Goal: Communication & Community: Answer question/provide support

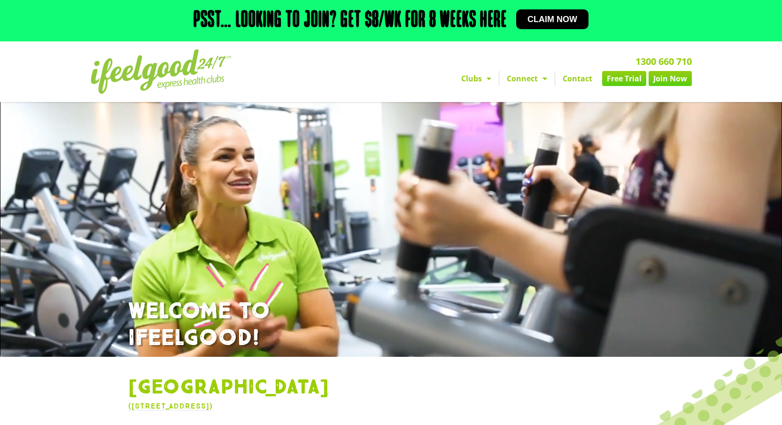
click at [578, 76] on link "Contact" at bounding box center [577, 78] width 45 height 15
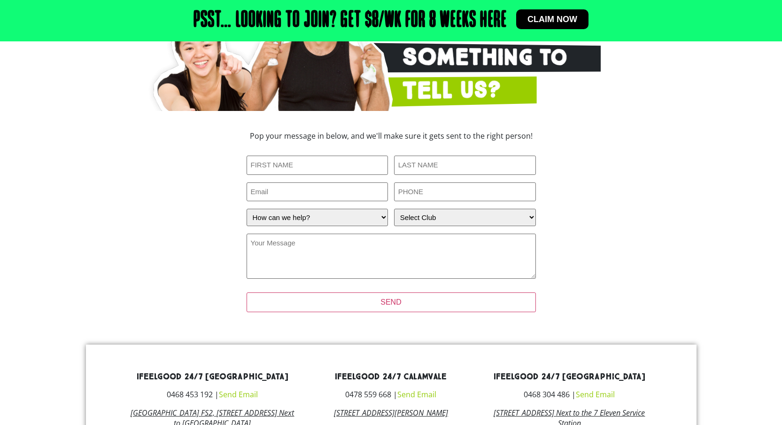
scroll to position [142, 0]
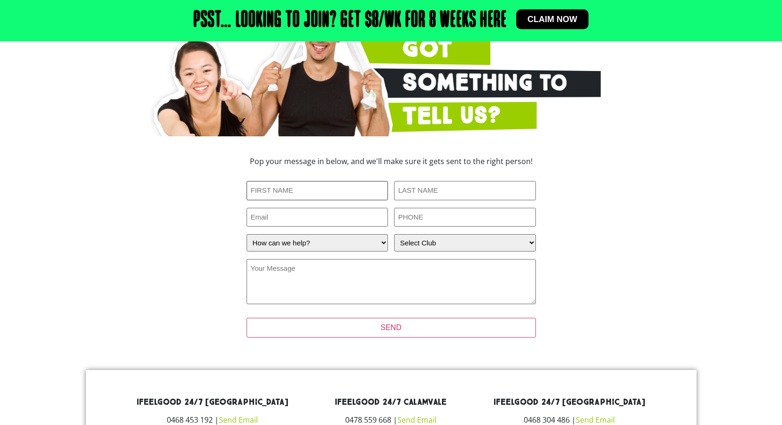
click at [360, 195] on input "First Name (Required)" at bounding box center [318, 190] width 142 height 19
type input "Thinumi"
click at [427, 198] on input "Last Name (Required)" at bounding box center [465, 190] width 142 height 19
type input "Wijekoon"
click at [341, 224] on input "Email" at bounding box center [318, 217] width 142 height 19
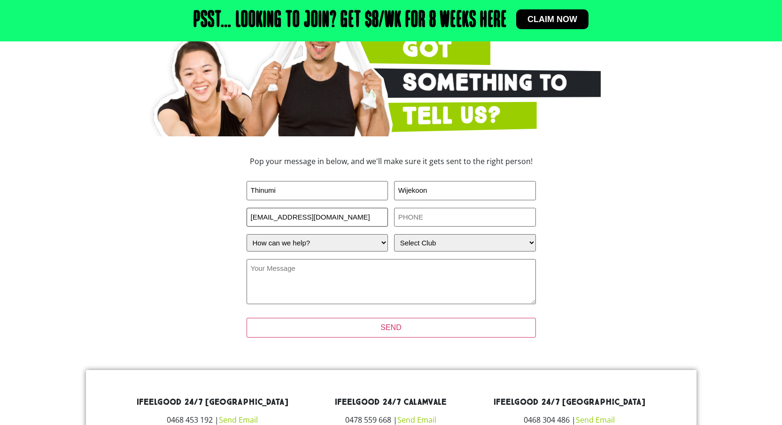
type input "[EMAIL_ADDRESS][DOMAIN_NAME]"
click at [418, 219] on input "PHONE (Required)" at bounding box center [465, 217] width 142 height 19
type input "0424982863"
click at [364, 245] on select "How can we help? I have a question about joining I'm a current member who has a…" at bounding box center [318, 242] width 142 height 17
select select "I'm a current member who has an enquiry"
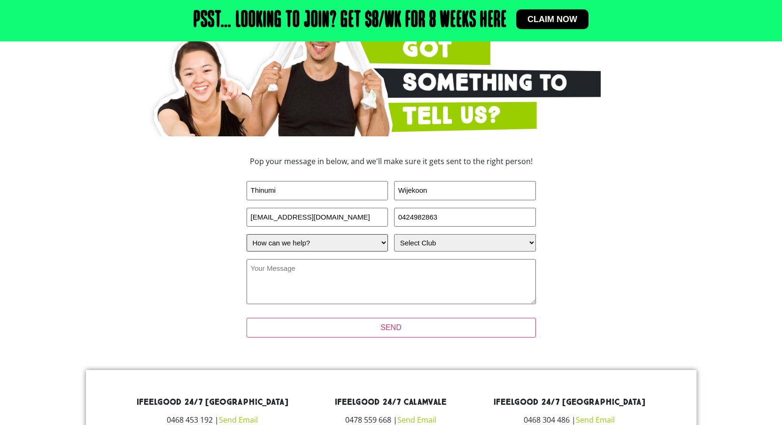
click at [247, 234] on select "How can we help? I have a question about joining I'm a current member who has a…" at bounding box center [318, 242] width 142 height 17
click at [422, 242] on select "Select Club [GEOGRAPHIC_DATA] [GEOGRAPHIC_DATA] [GEOGRAPHIC_DATA] [GEOGRAPHIC_D…" at bounding box center [465, 242] width 142 height 17
select select "[GEOGRAPHIC_DATA]"
click at [394, 234] on select "Select Club Alexandra Hills Calamvale Coopers Plains Middle Park Oxenford Oxley…" at bounding box center [465, 242] width 142 height 17
click at [373, 276] on textarea "Your Message (Required)" at bounding box center [391, 281] width 289 height 45
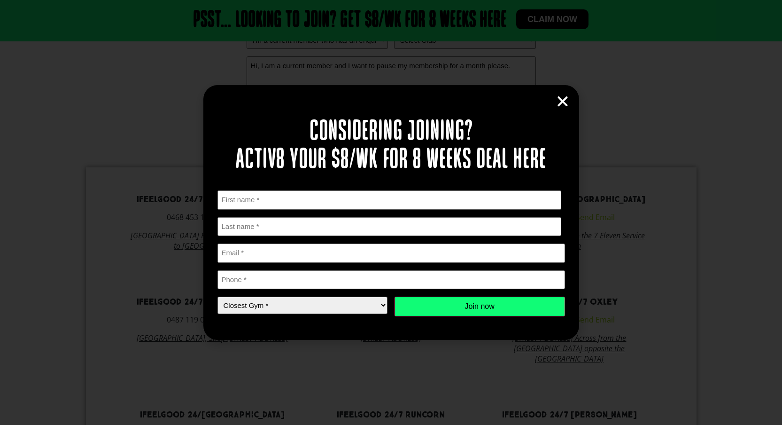
scroll to position [585, 0]
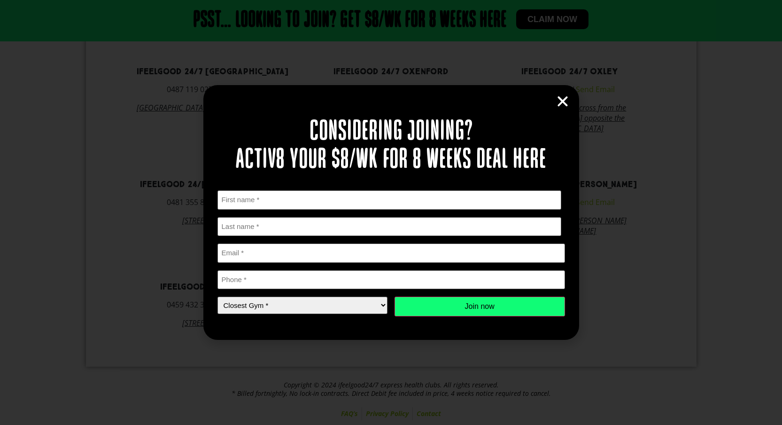
click at [562, 98] on icon "Close" at bounding box center [563, 101] width 14 height 14
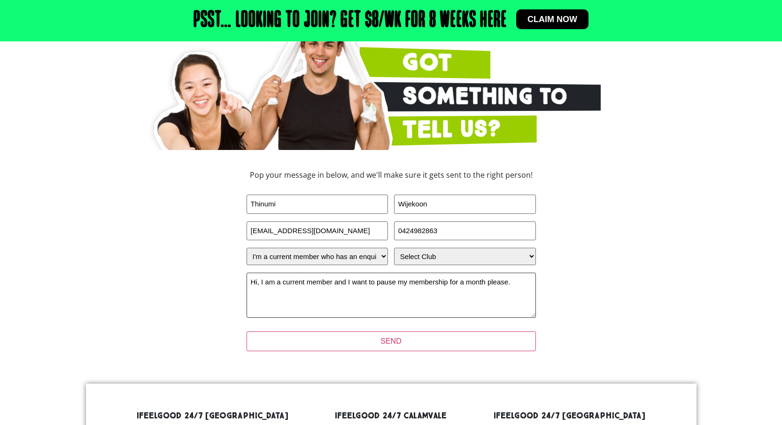
scroll to position [42, 0]
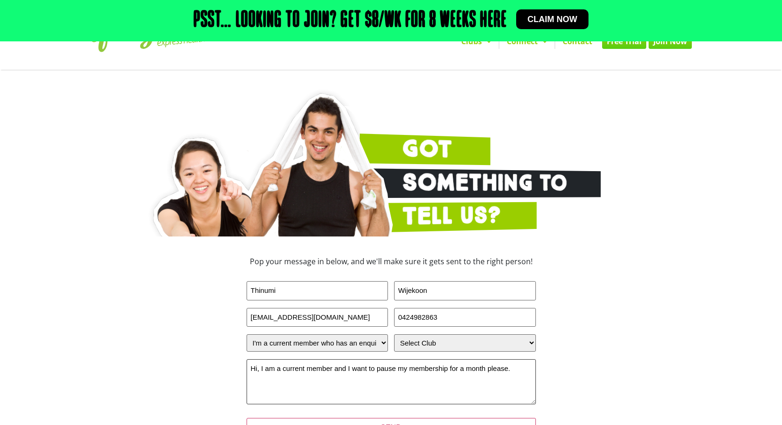
click at [485, 369] on textarea "Hi, I am a current member and I want to pause my membership for a month please." at bounding box center [391, 381] width 289 height 45
click at [528, 368] on textarea "Hi, I am a current member and I want to pause my membership for 2 weeks please." at bounding box center [391, 381] width 289 height 45
paste textarea "’m a current member and would like to pause my membership for two weeks. Could …"
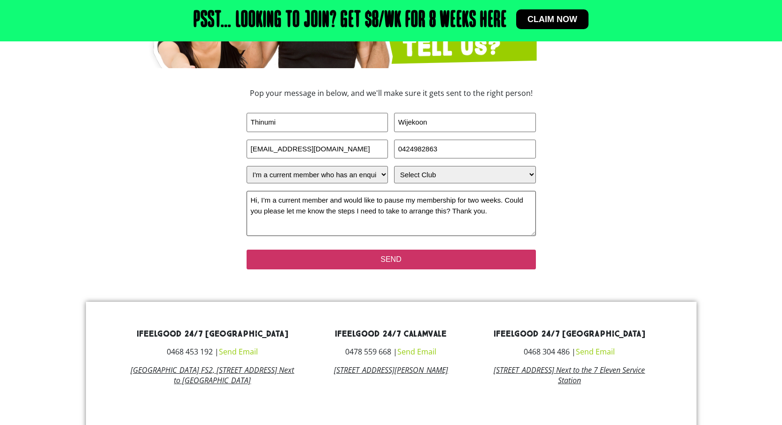
scroll to position [191, 0]
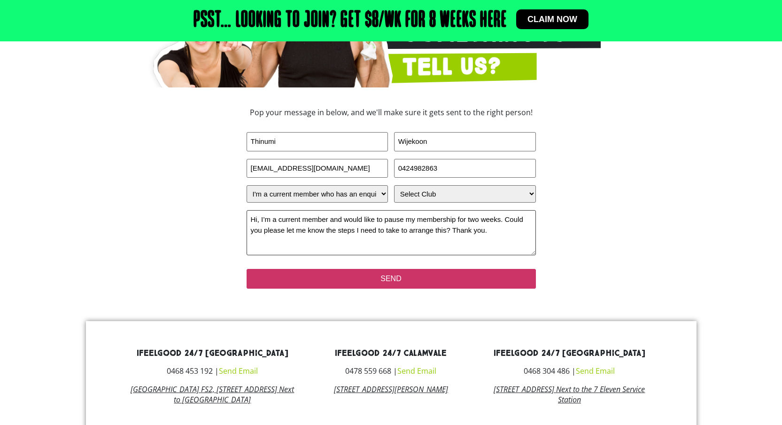
type textarea "Hi, I’m a current member and would like to pause my membership for two weeks. C…"
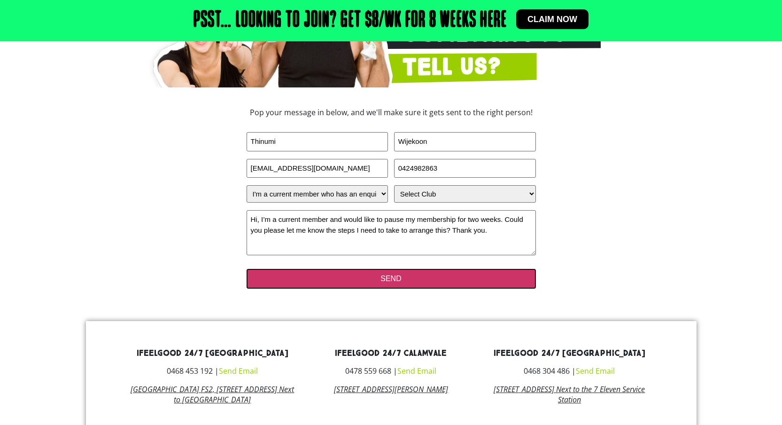
click at [381, 284] on input "SEND" at bounding box center [391, 279] width 289 height 20
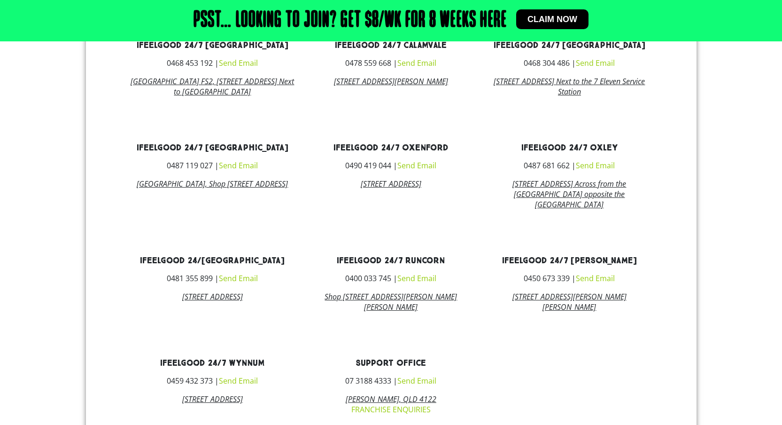
scroll to position [313, 0]
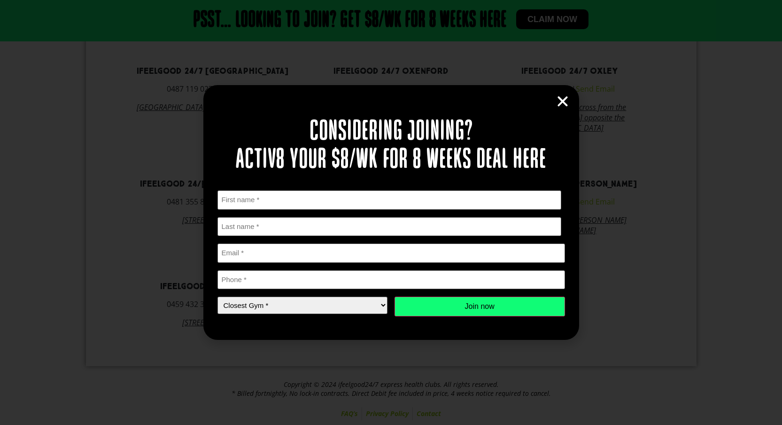
click at [563, 97] on icon "Close" at bounding box center [563, 101] width 14 height 14
